Goal: Task Accomplishment & Management: Manage account settings

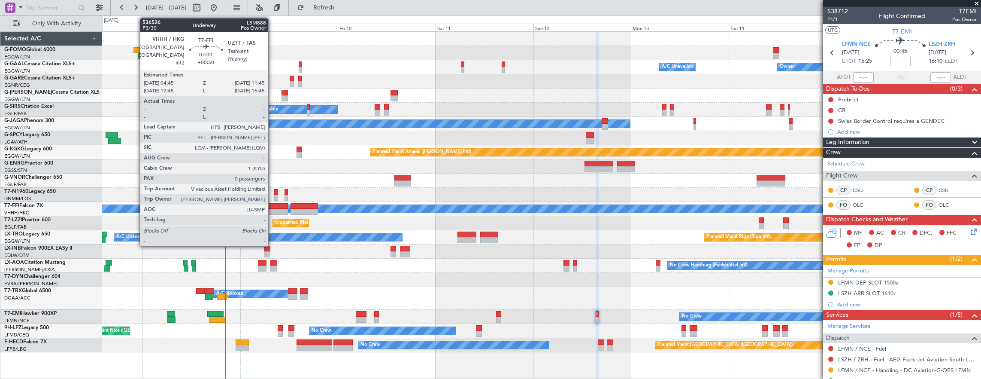
click at [273, 203] on div at bounding box center [273, 206] width 29 height 6
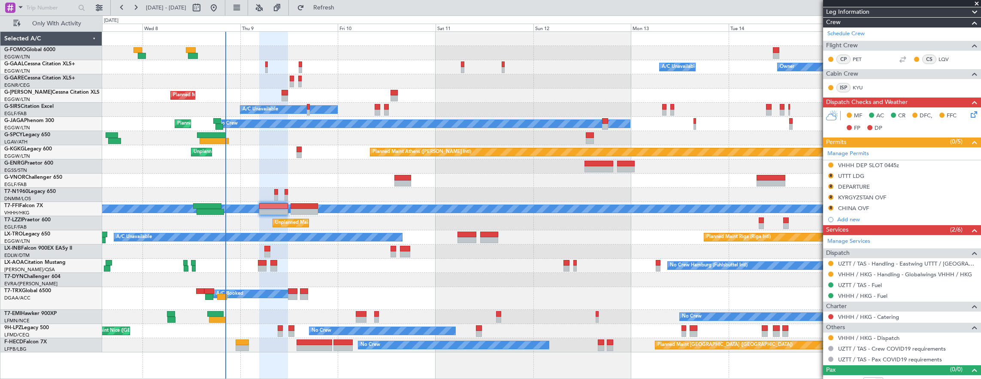
scroll to position [159, 0]
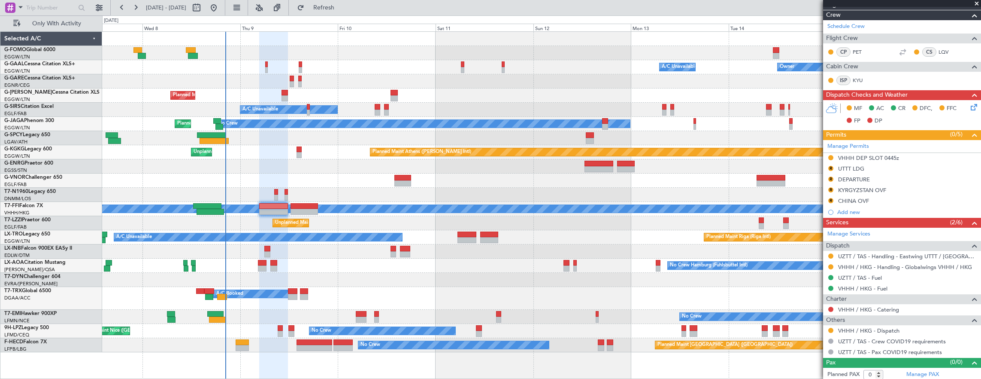
click at [833, 327] on div at bounding box center [830, 330] width 7 height 7
click at [823, 330] on div "No Crew [GEOGRAPHIC_DATA] ([GEOGRAPHIC_DATA])" at bounding box center [541, 331] width 879 height 14
click at [829, 328] on button at bounding box center [830, 329] width 5 height 5
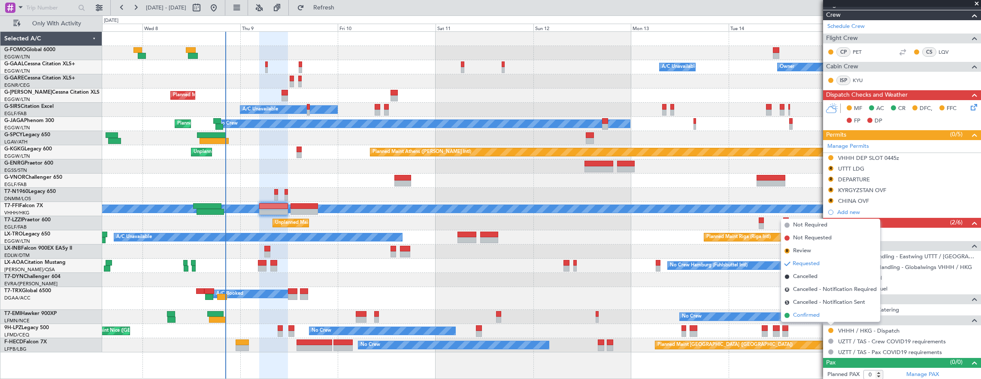
click at [829, 316] on li "Confirmed" at bounding box center [830, 315] width 99 height 13
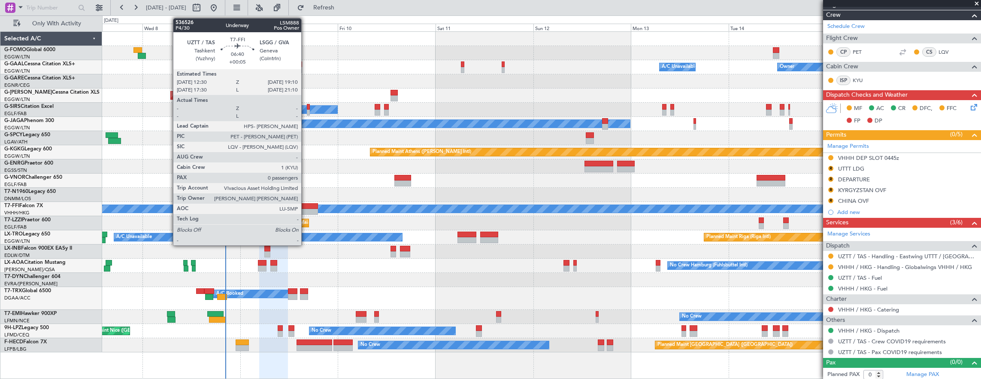
click at [306, 207] on div at bounding box center [304, 206] width 27 height 6
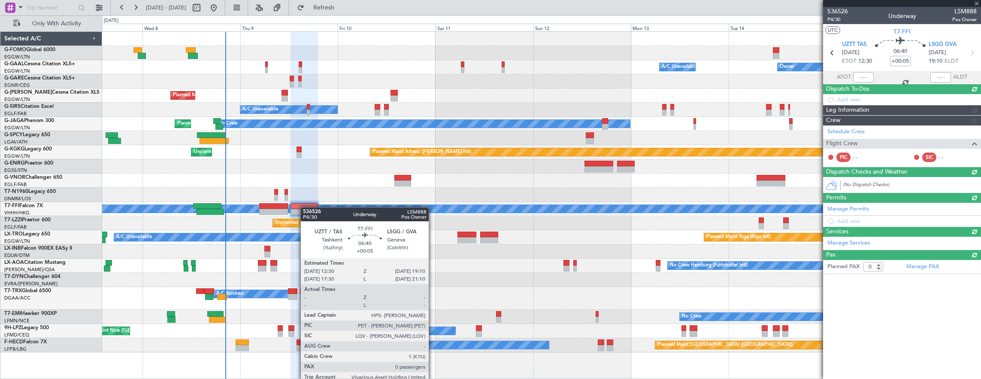
scroll to position [0, 0]
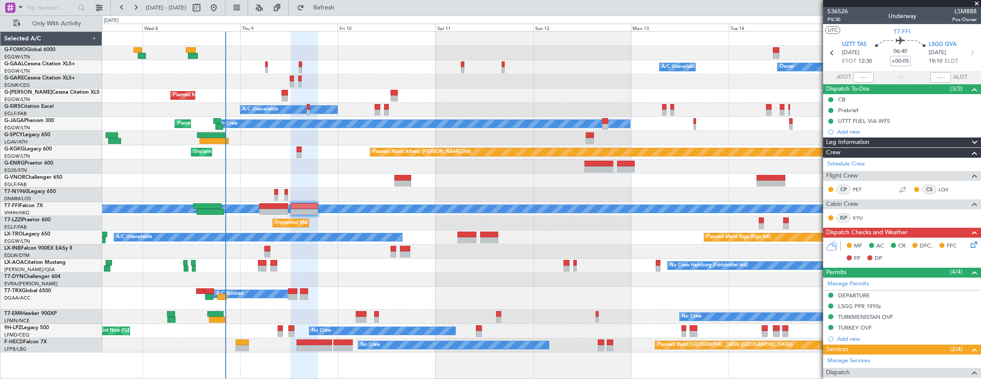
click at [231, 350] on div "Planned Maint [GEOGRAPHIC_DATA] ([GEOGRAPHIC_DATA]) No Crew" at bounding box center [541, 345] width 879 height 14
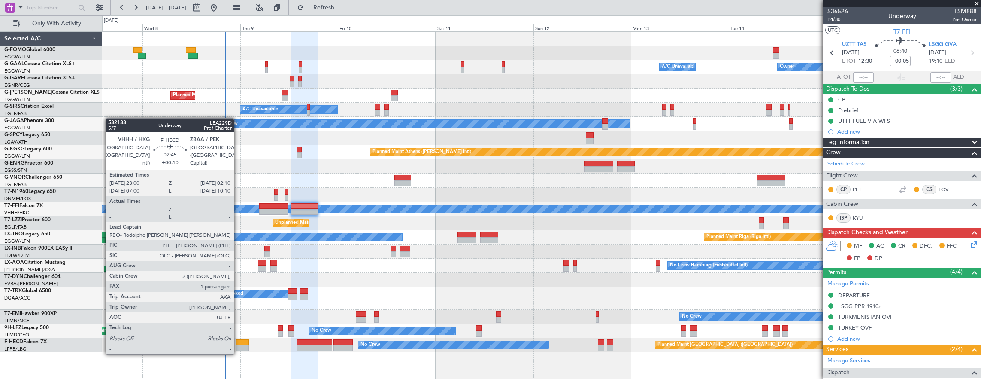
click at [239, 345] on div at bounding box center [242, 348] width 13 height 6
type input "+00:10"
type input "1"
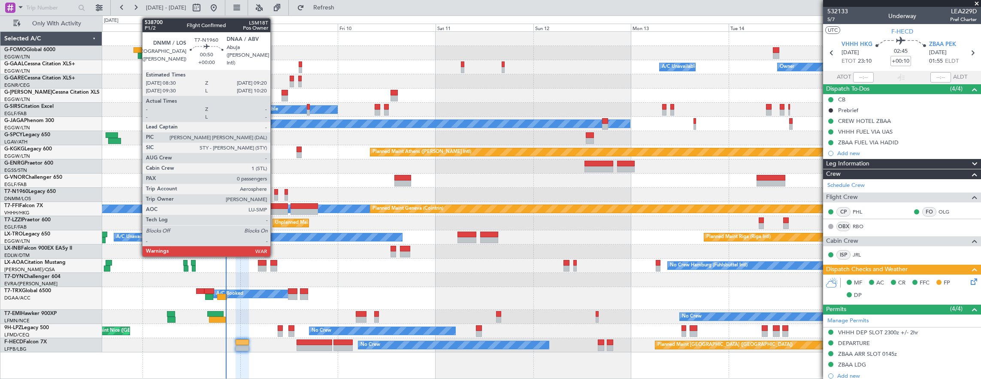
click at [275, 190] on div at bounding box center [275, 192] width 3 height 6
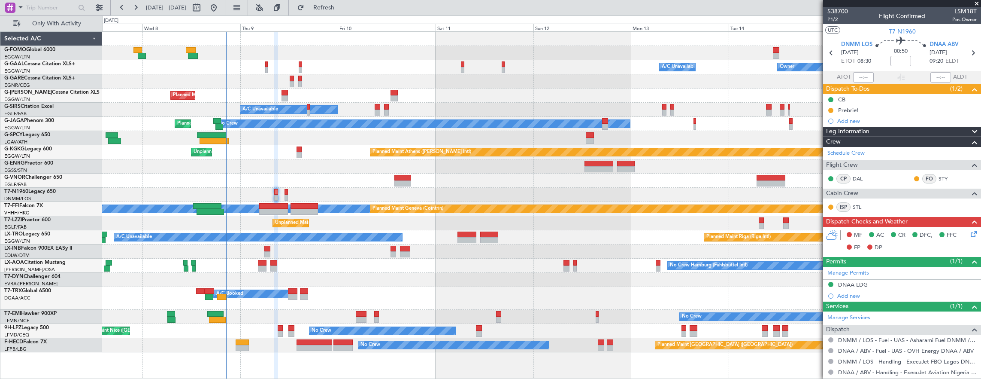
click at [870, 39] on section "DNMM LOS [DATE] ETOT 08:30 00:50 DNAA ABV [DATE] 09:20 ELDT" at bounding box center [902, 54] width 158 height 34
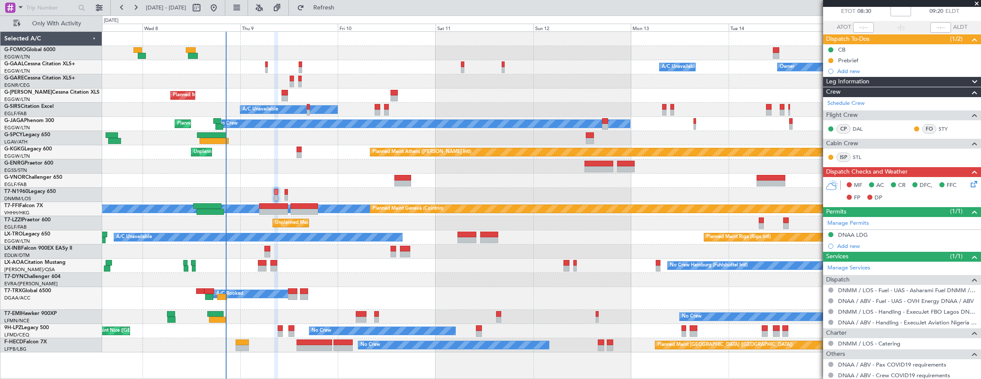
scroll to position [84, 0]
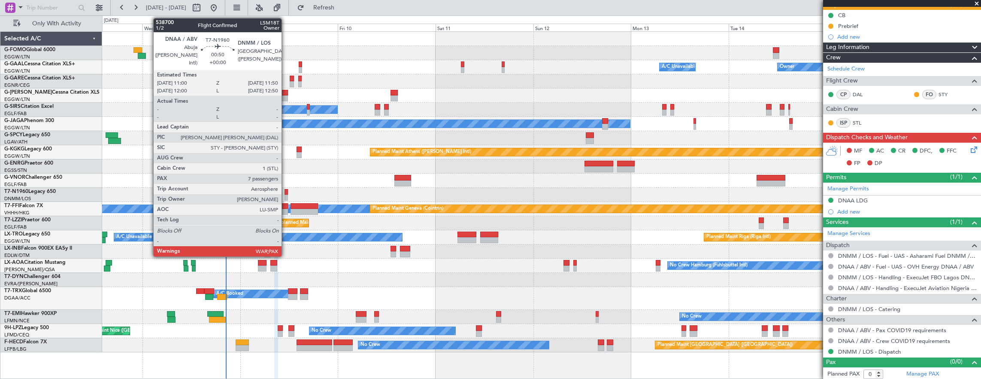
click at [286, 190] on div at bounding box center [286, 192] width 3 height 6
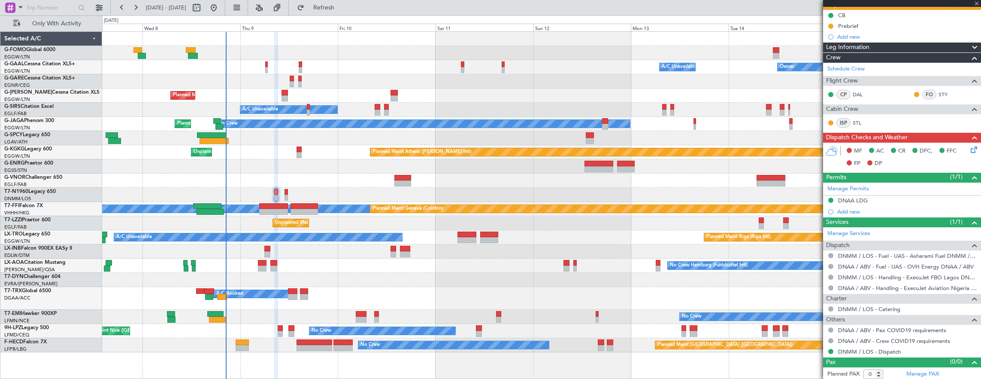
type input "7"
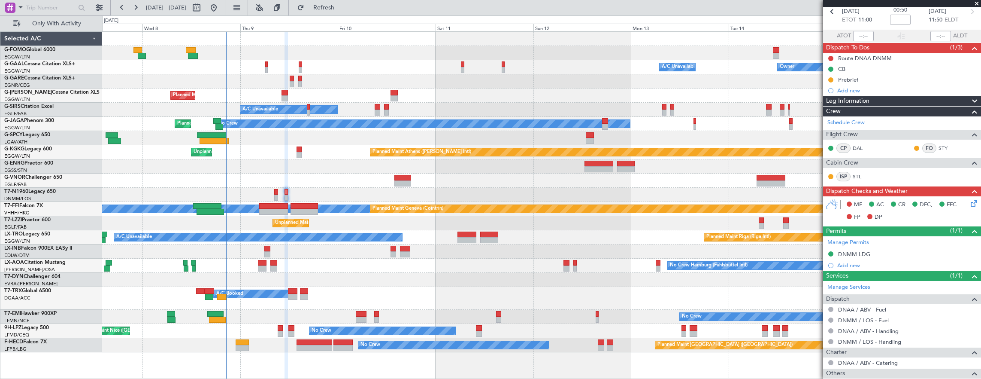
scroll to position [0, 0]
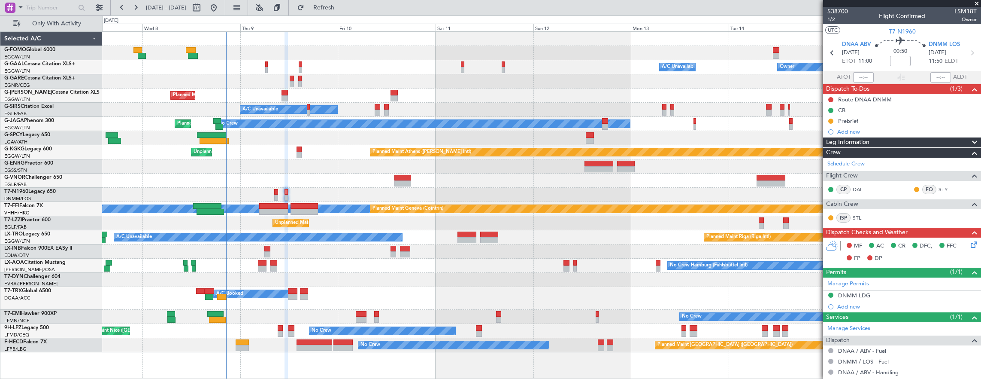
click at [969, 245] on icon at bounding box center [972, 242] width 7 height 7
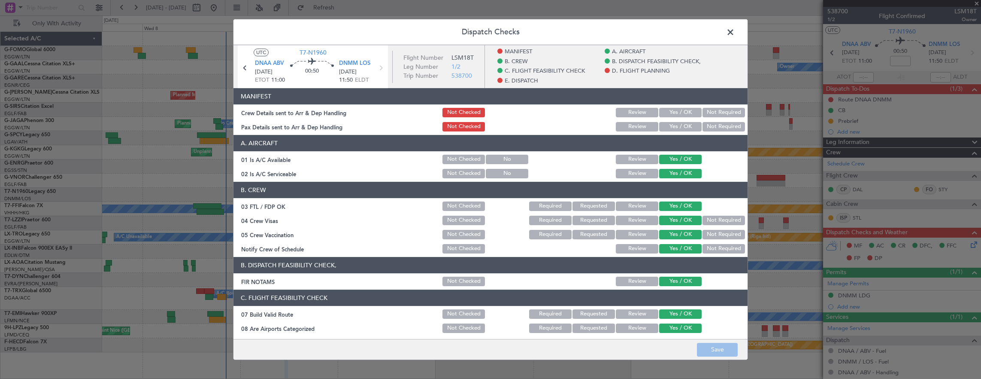
click at [735, 28] on span at bounding box center [735, 34] width 0 height 17
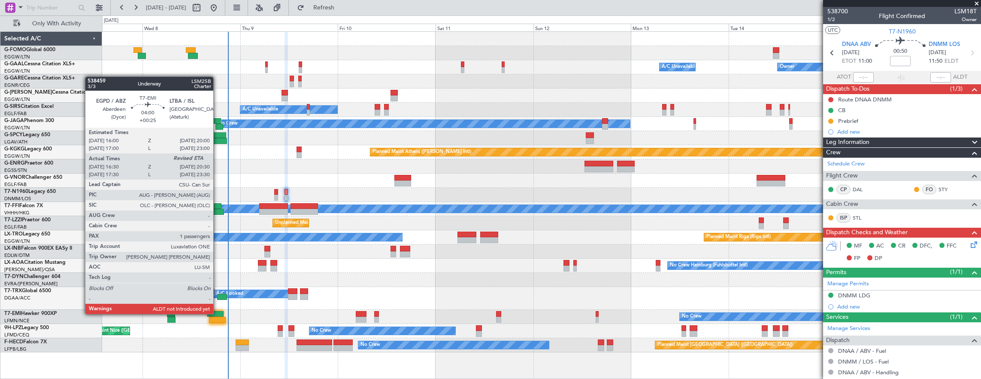
click at [218, 313] on div at bounding box center [215, 314] width 16 height 6
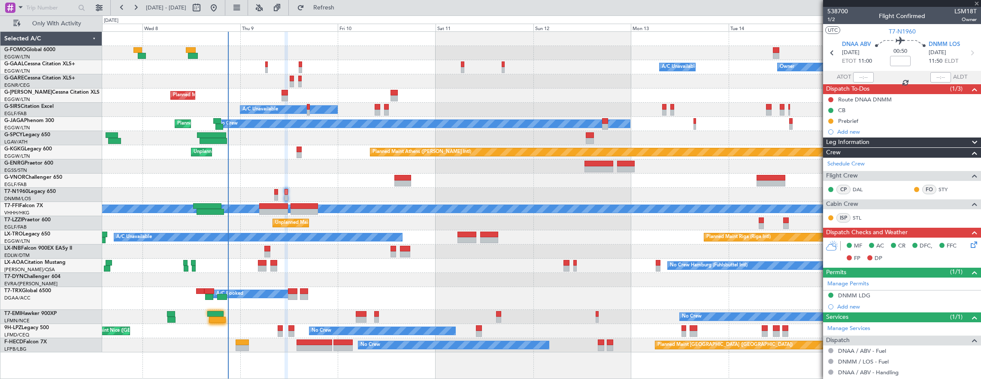
type input "+00:25"
type input "16:30"
type input "1"
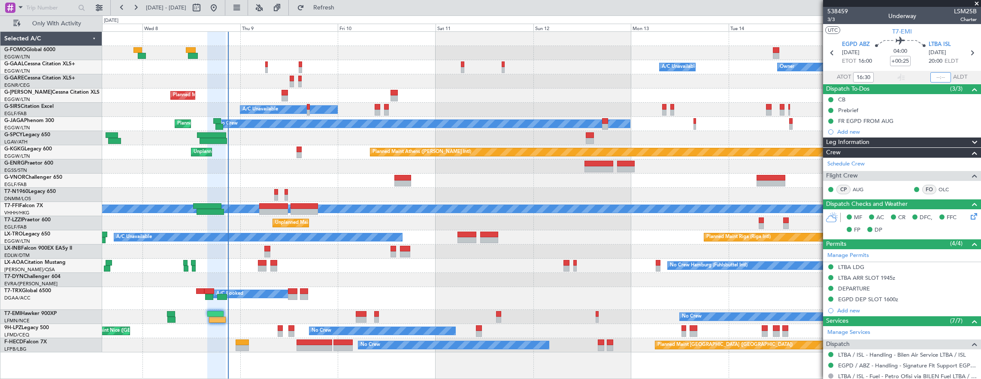
click at [933, 76] on input "text" at bounding box center [940, 77] width 21 height 10
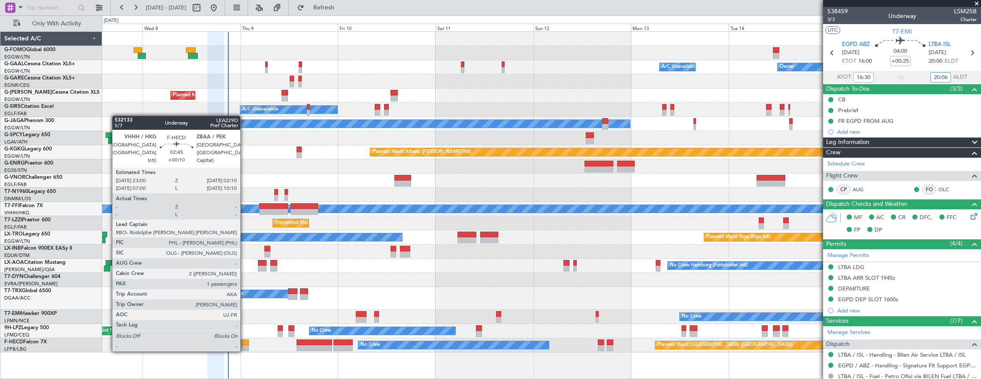
click at [247, 344] on div at bounding box center [242, 342] width 13 height 6
type input "20:06"
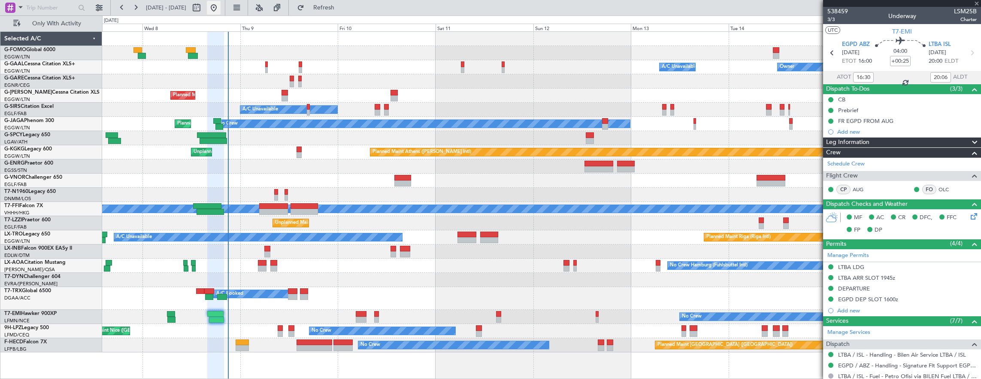
type input "+00:10"
